Goal: Find specific page/section: Find specific page/section

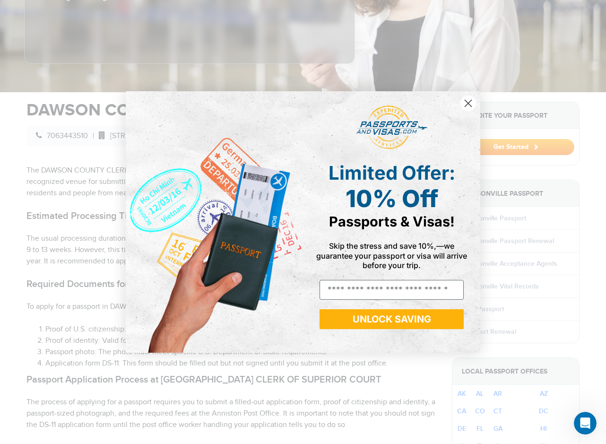
click at [467, 103] on circle "Close dialog" at bounding box center [469, 104] width 16 height 16
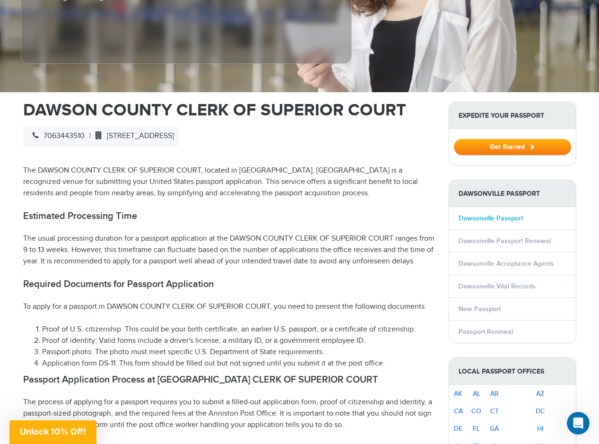
click at [506, 220] on link "Dawsonville Passport" at bounding box center [491, 218] width 64 height 8
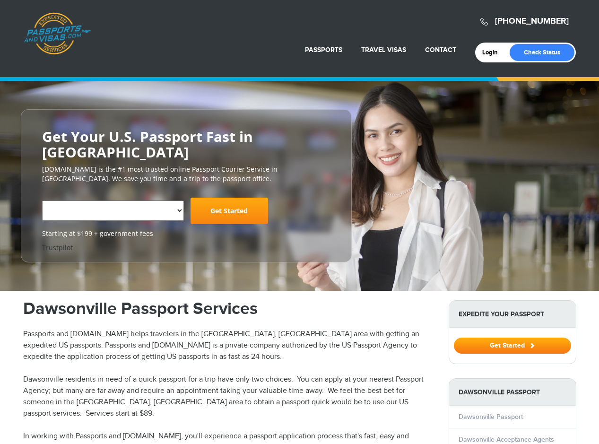
select select "**********"
